Goal: Check status: Check status

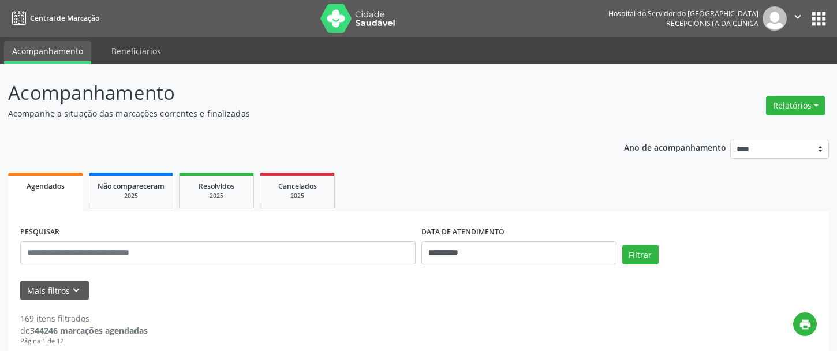
click at [50, 44] on link "Acompanhamento" at bounding box center [47, 52] width 87 height 23
click at [51, 49] on link "Acompanhamento" at bounding box center [47, 52] width 87 height 23
click at [46, 50] on link "Acompanhamento" at bounding box center [47, 52] width 87 height 23
click at [133, 47] on link "Beneficiários" at bounding box center [136, 51] width 66 height 20
click at [40, 189] on span "Agendados" at bounding box center [46, 186] width 38 height 10
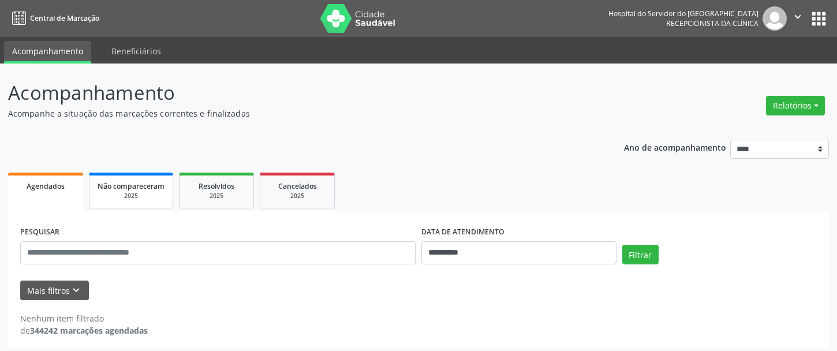
click at [118, 186] on span "Não compareceram" at bounding box center [131, 186] width 67 height 10
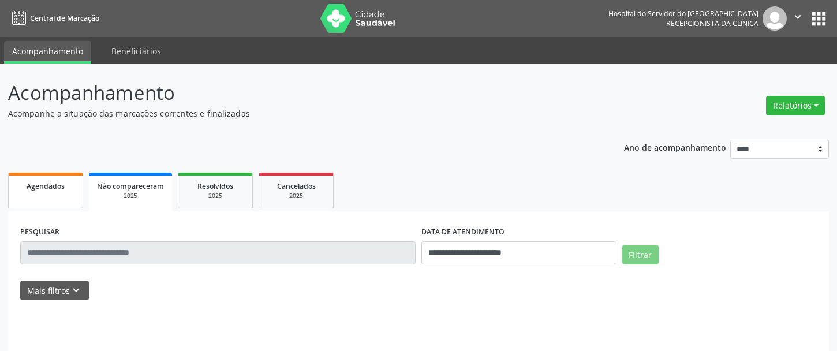
click at [41, 185] on span "Agendados" at bounding box center [46, 186] width 38 height 10
